Goal: Information Seeking & Learning: Get advice/opinions

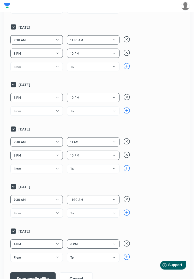
scroll to position [266, 0]
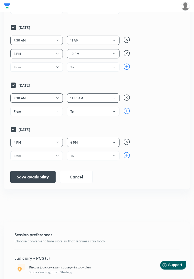
click at [34, 175] on button "Save availability" at bounding box center [32, 176] width 45 height 12
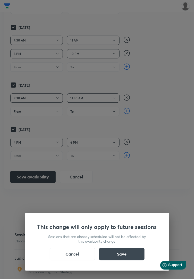
click at [124, 260] on button "Save" at bounding box center [121, 254] width 45 height 12
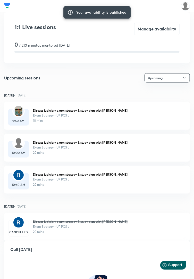
click at [21, 116] on div at bounding box center [18, 111] width 12 height 12
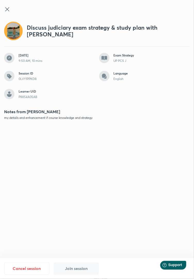
click at [4, 7] on icon at bounding box center [7, 9] width 6 height 6
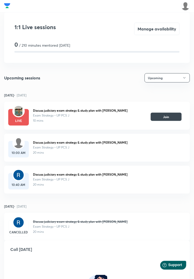
click at [166, 114] on button "Join" at bounding box center [166, 116] width 31 height 8
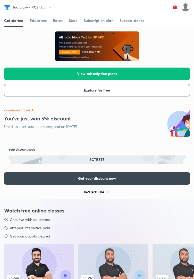
click at [186, 8] on img at bounding box center [185, 7] width 9 height 9
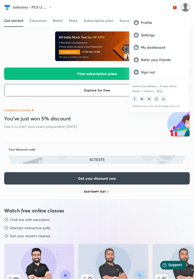
click at [164, 48] on p "My dashboard" at bounding box center [163, 47] width 45 height 5
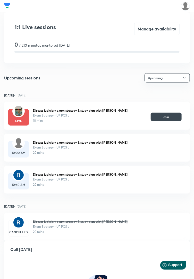
click at [172, 116] on button "Join" at bounding box center [166, 116] width 31 height 8
